Goal: Transaction & Acquisition: Download file/media

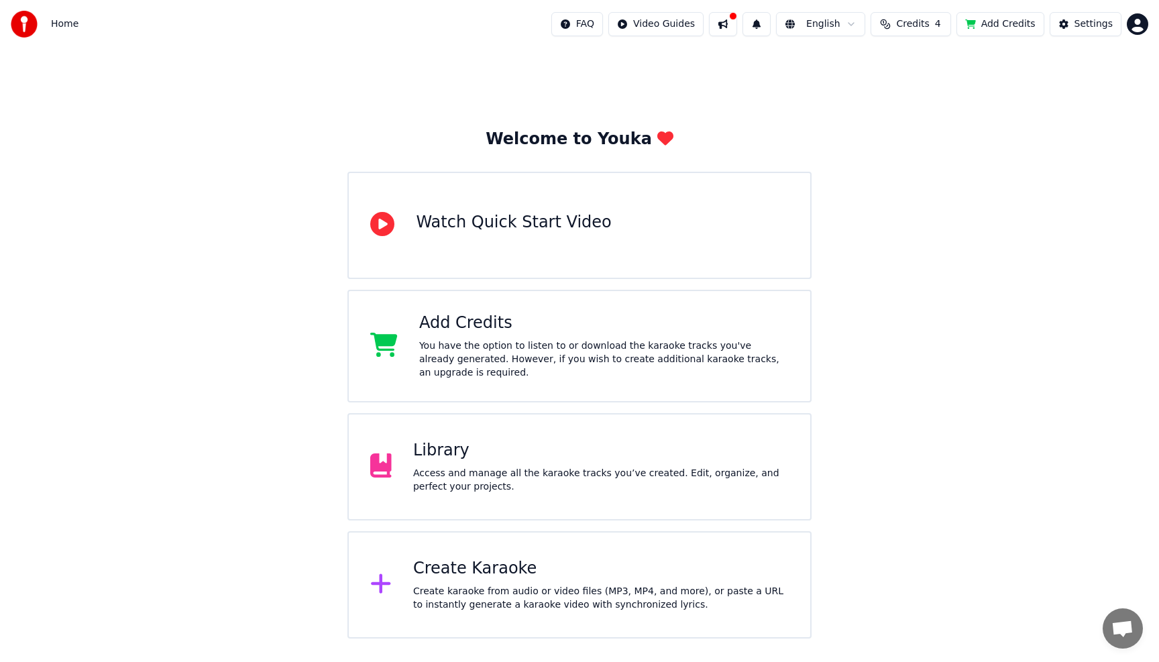
click at [392, 459] on div at bounding box center [386, 466] width 32 height 27
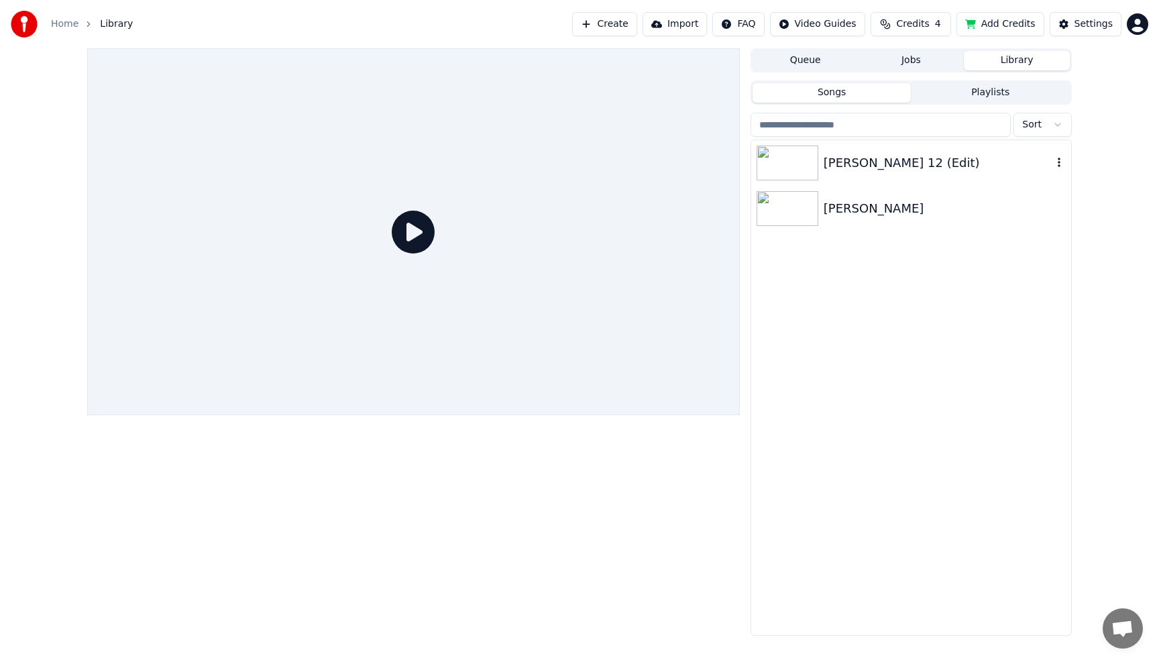
click at [866, 160] on div "[PERSON_NAME] 12 (Edit)" at bounding box center [937, 163] width 229 height 19
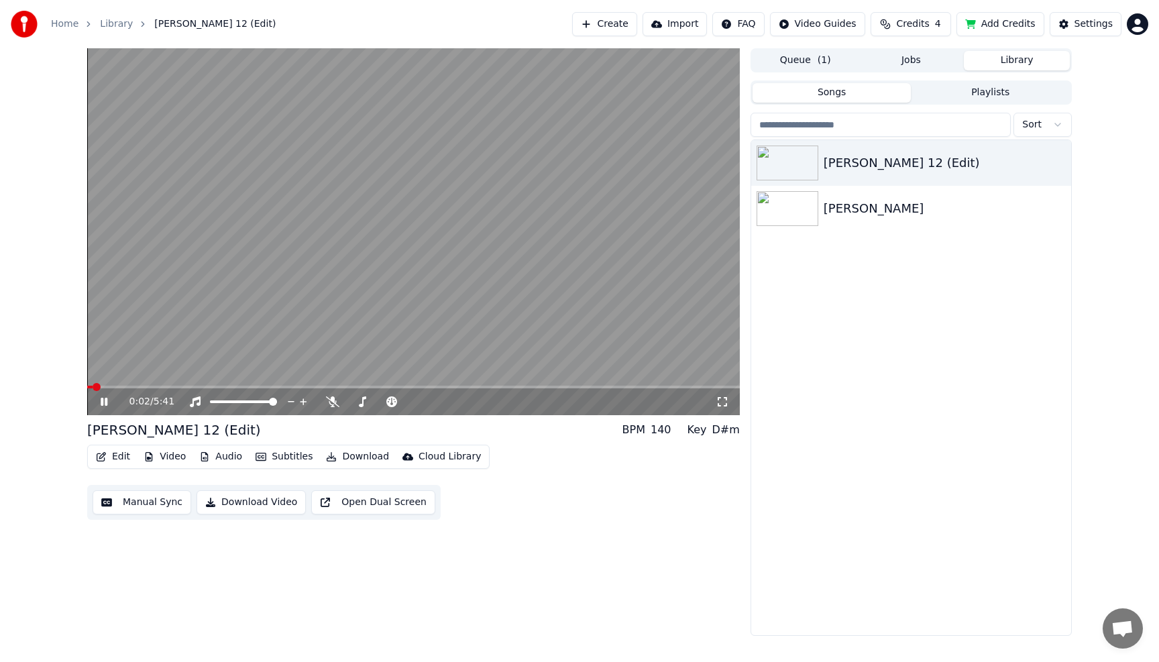
click at [101, 405] on icon at bounding box center [114, 401] width 32 height 11
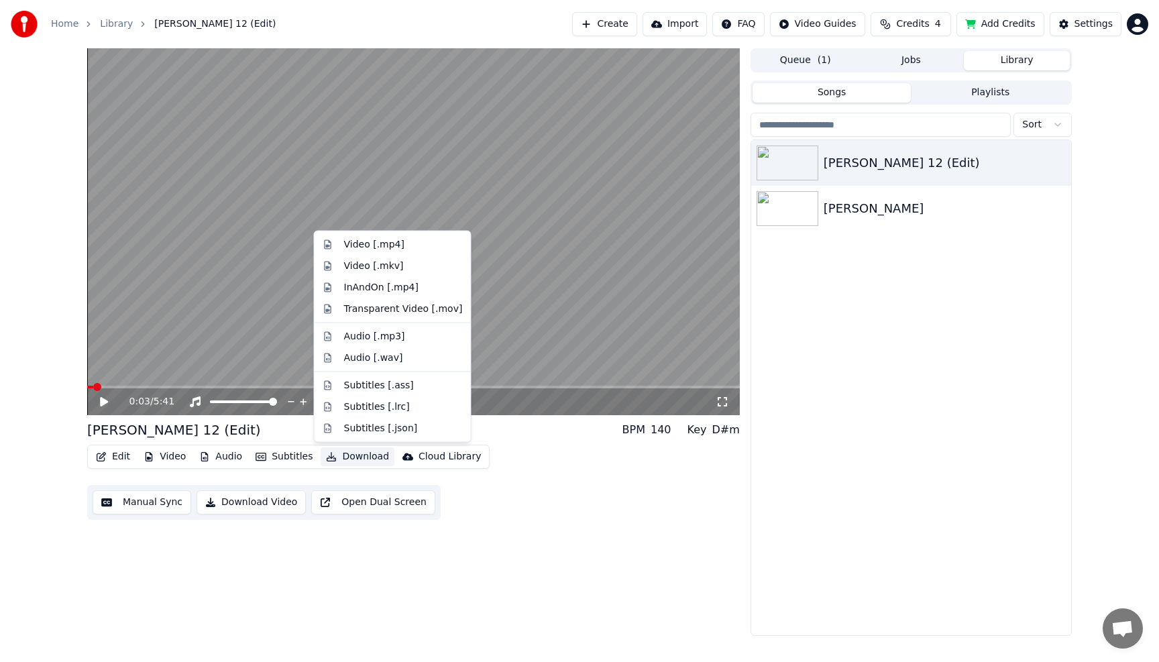
click at [353, 461] on button "Download" at bounding box center [357, 456] width 74 height 19
click at [367, 431] on div "Subtitles [.json]" at bounding box center [381, 427] width 74 height 13
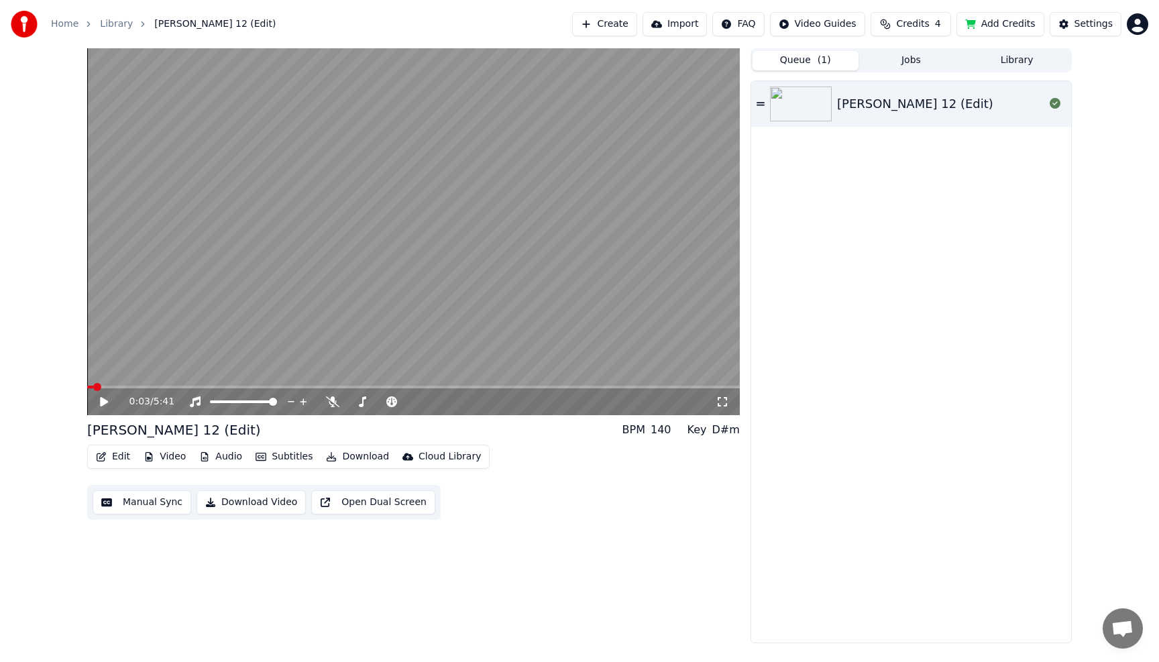
click at [825, 63] on span "( 1 )" at bounding box center [823, 60] width 13 height 13
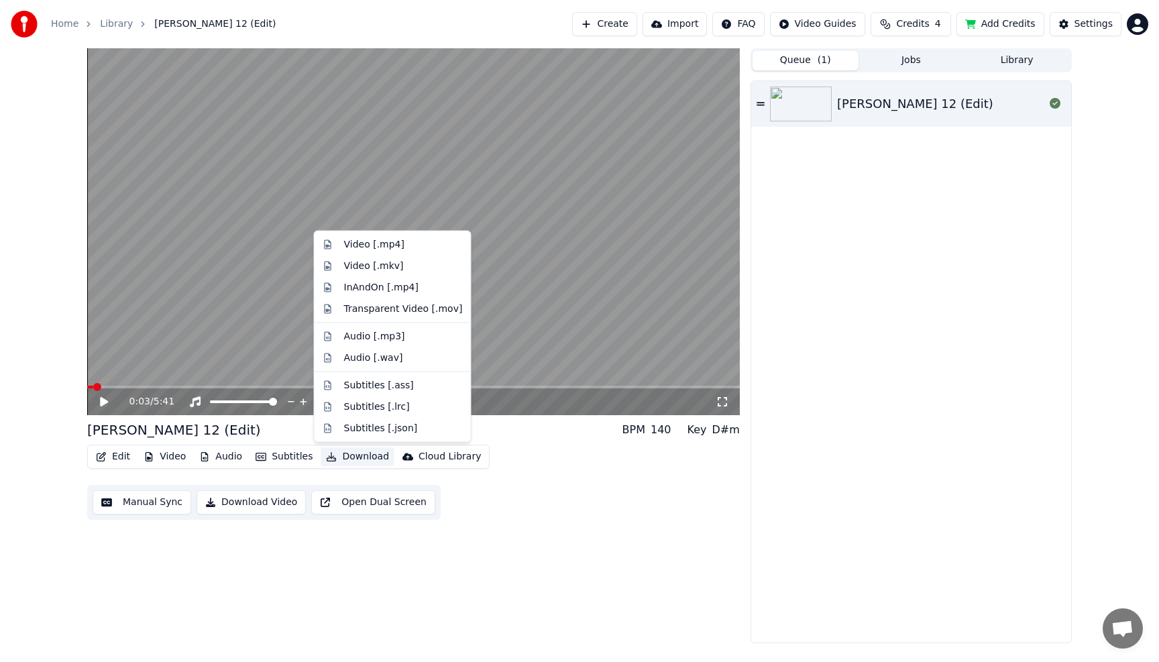
click at [338, 460] on button "Download" at bounding box center [357, 456] width 74 height 19
click at [377, 425] on div "Subtitles [.json]" at bounding box center [381, 427] width 74 height 13
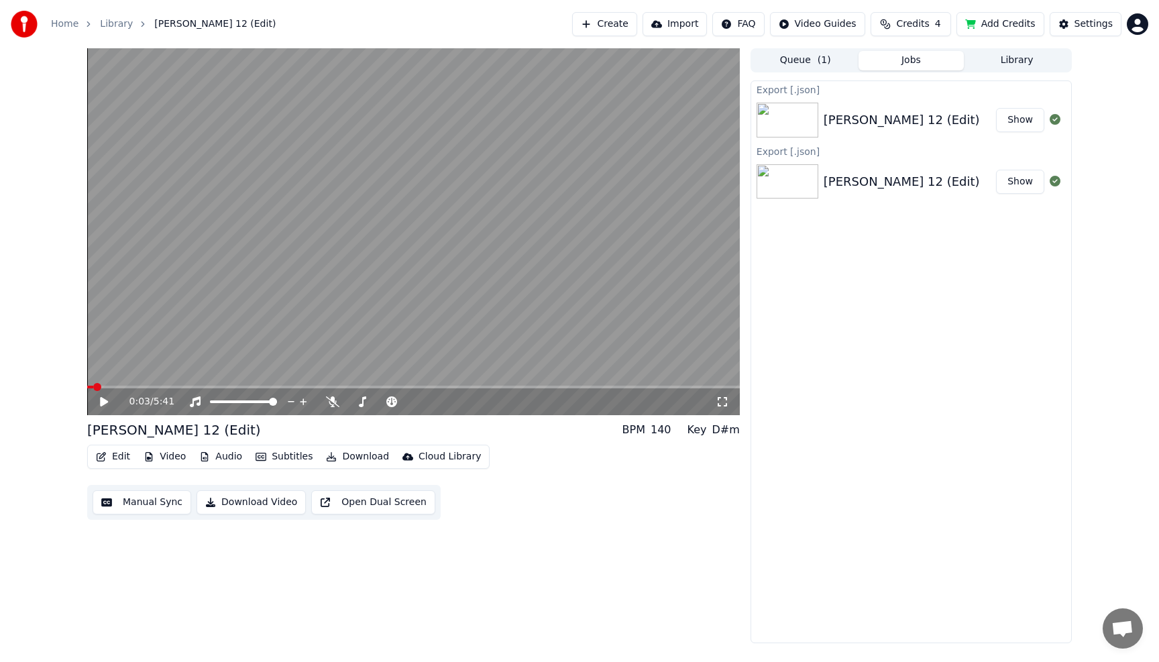
click at [1024, 117] on button "Show" at bounding box center [1020, 120] width 48 height 24
